Goal: Check status: Check status

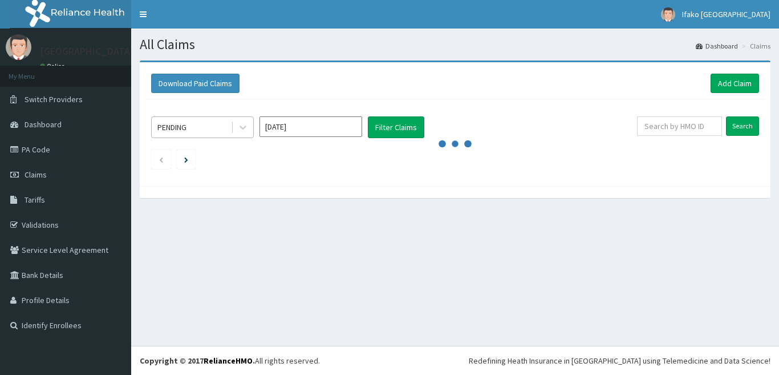
click at [210, 124] on div "PENDING" at bounding box center [191, 127] width 79 height 18
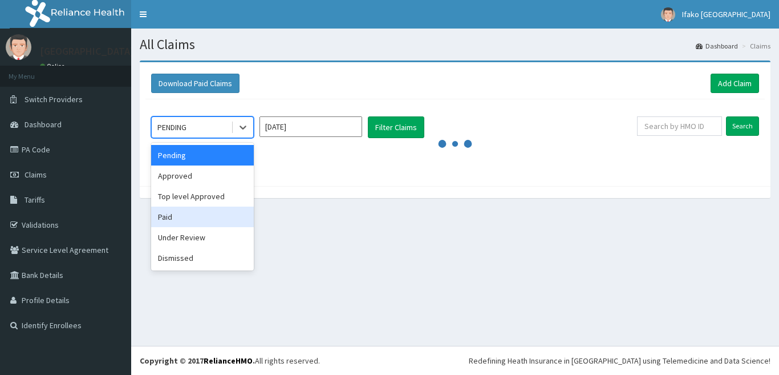
drag, startPoint x: 208, startPoint y: 215, endPoint x: 316, endPoint y: 142, distance: 129.4
click at [209, 215] on div "Paid" at bounding box center [202, 217] width 103 height 21
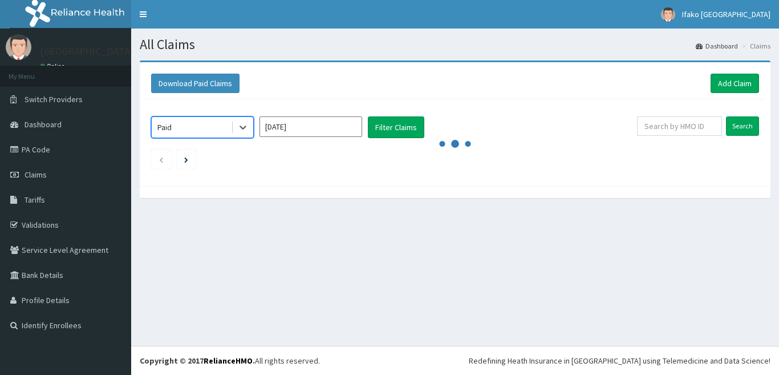
click at [335, 125] on input "[DATE]" at bounding box center [311, 126] width 103 height 21
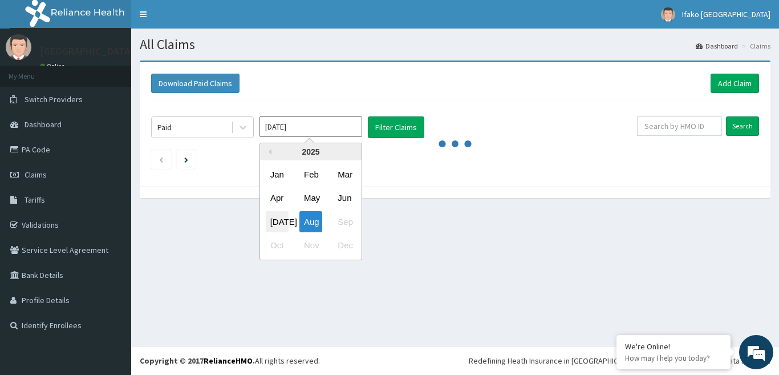
click at [267, 221] on div "[DATE]" at bounding box center [277, 221] width 23 height 21
type input "[DATE]"
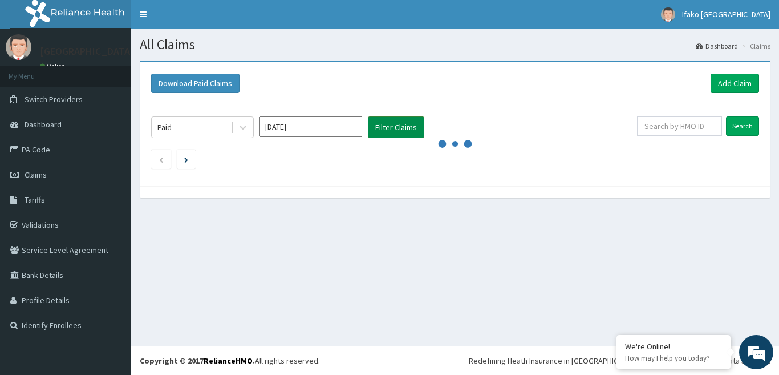
click at [409, 132] on button "Filter Claims" at bounding box center [396, 127] width 56 height 22
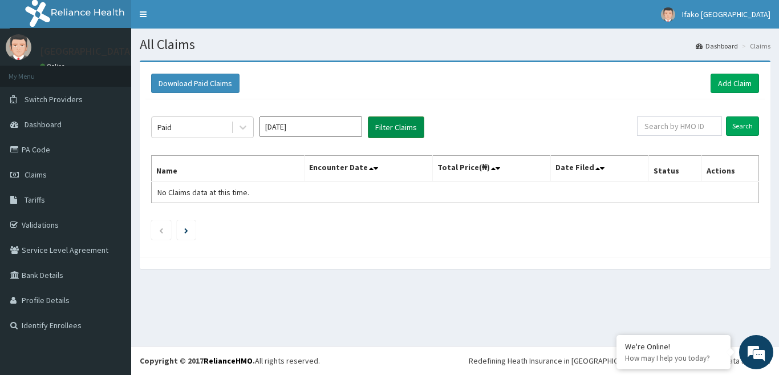
click at [383, 135] on button "Filter Claims" at bounding box center [396, 127] width 56 height 22
click at [387, 131] on button "Filter Claims" at bounding box center [396, 127] width 56 height 22
click at [326, 129] on input "[DATE]" at bounding box center [311, 126] width 103 height 21
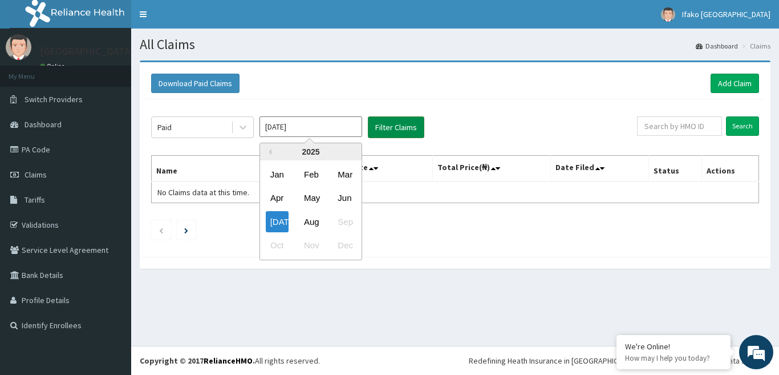
click at [370, 121] on button "Filter Claims" at bounding box center [396, 127] width 56 height 22
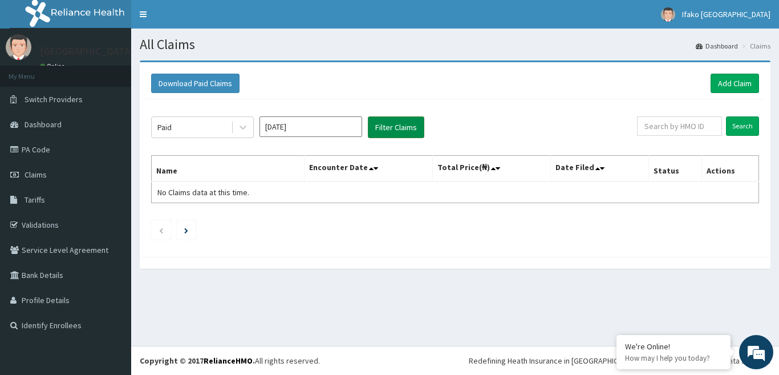
click at [371, 120] on button "Filter Claims" at bounding box center [396, 127] width 56 height 22
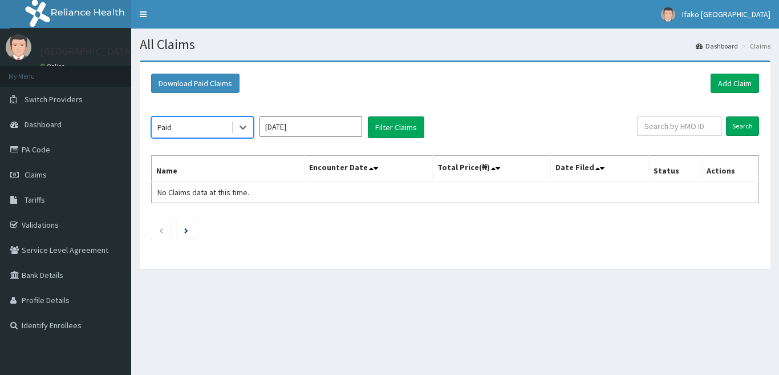
click at [318, 125] on input "[DATE]" at bounding box center [311, 126] width 103 height 21
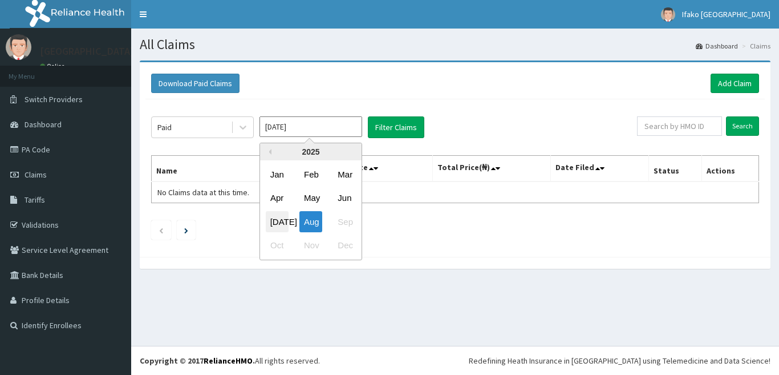
click at [273, 219] on div "[DATE]" at bounding box center [277, 221] width 23 height 21
type input "[DATE]"
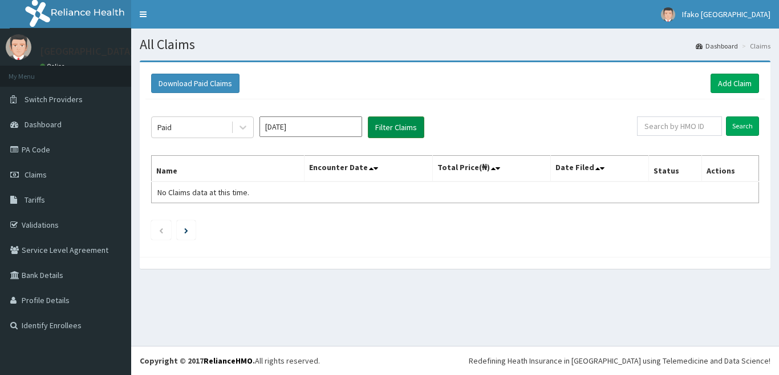
click at [377, 138] on button "Filter Claims" at bounding box center [396, 127] width 56 height 22
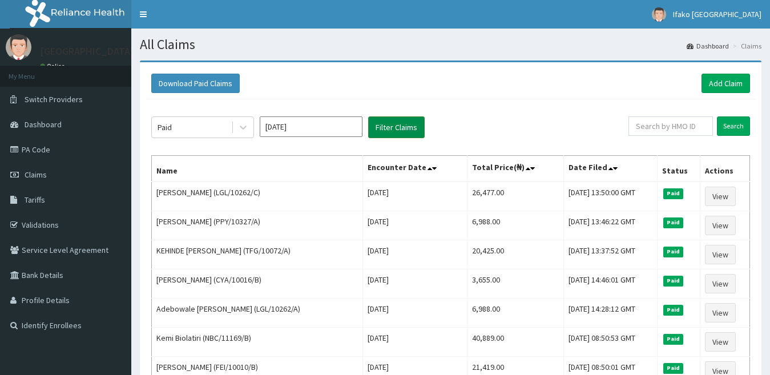
click at [383, 126] on button "Filter Claims" at bounding box center [396, 127] width 56 height 22
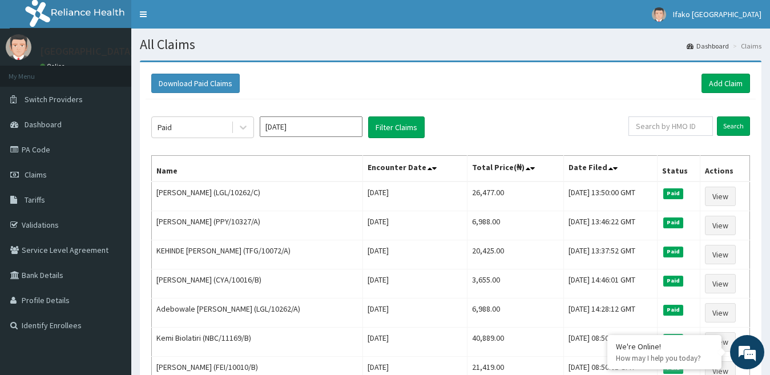
click at [281, 76] on div "Download Paid Claims Add Claim" at bounding box center [450, 83] width 599 height 19
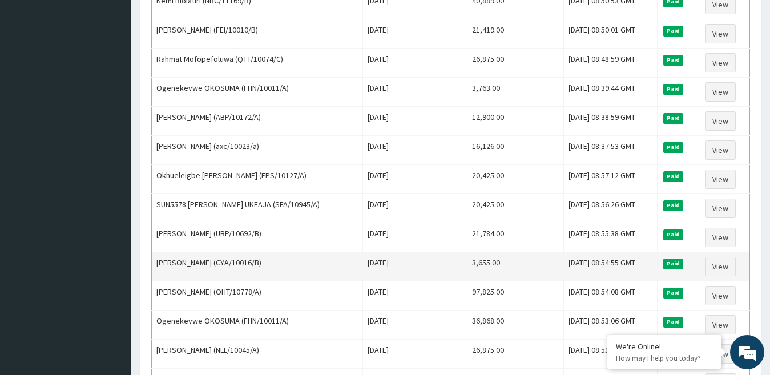
scroll to position [300, 0]
